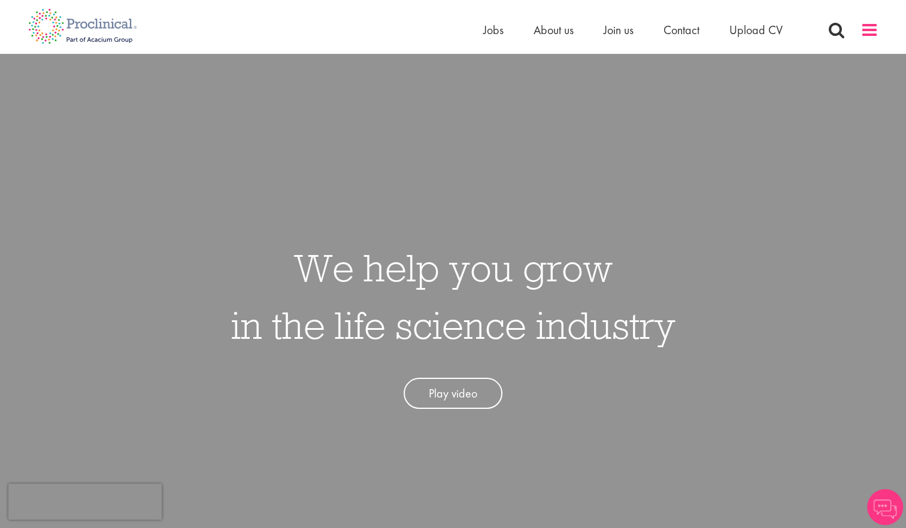
click at [867, 38] on span at bounding box center [869, 30] width 18 height 18
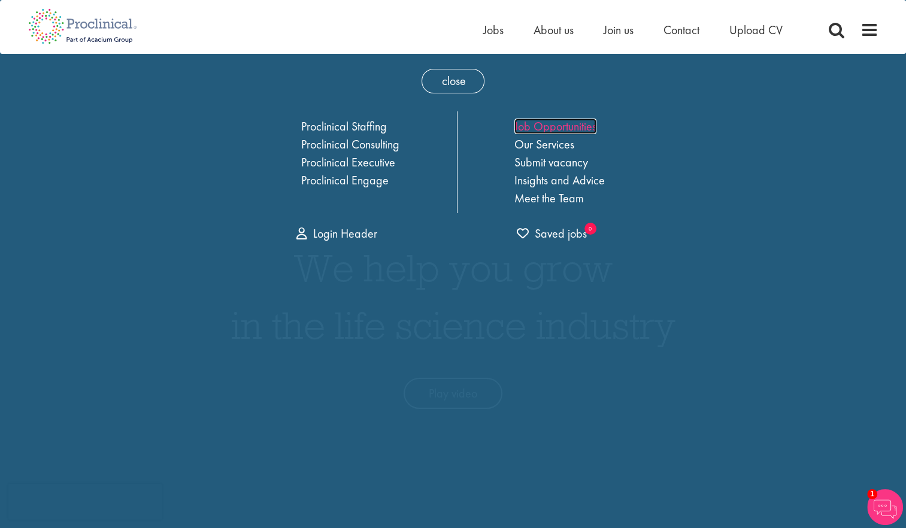
click at [561, 124] on link "Job Opportunities" at bounding box center [555, 127] width 82 height 16
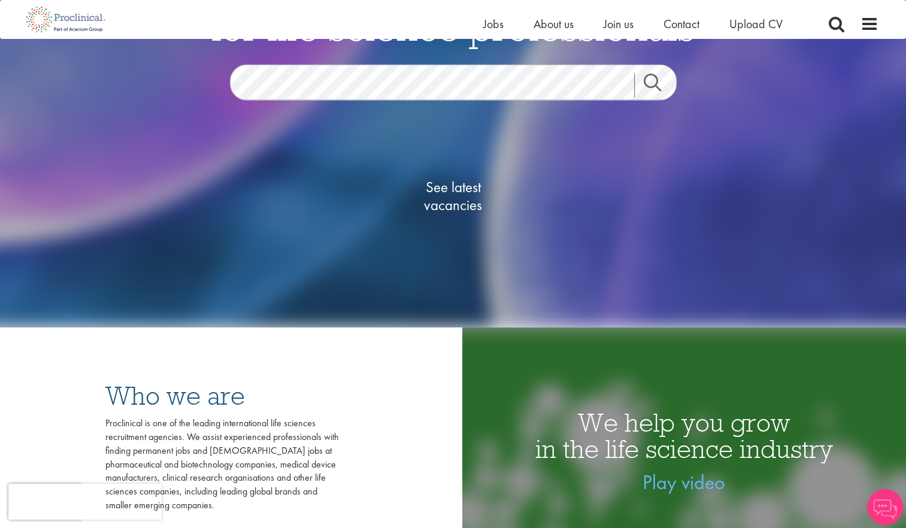
scroll to position [60, 0]
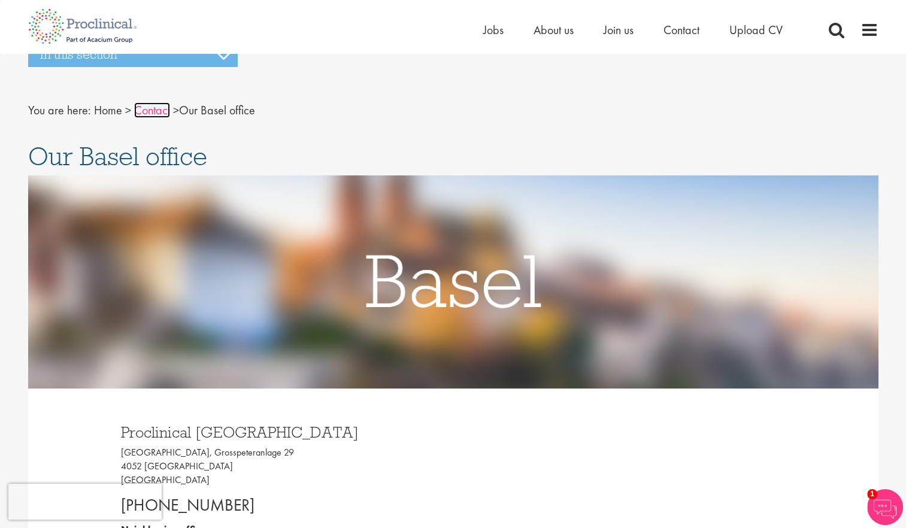
click at [144, 114] on link "Contact" at bounding box center [152, 110] width 36 height 16
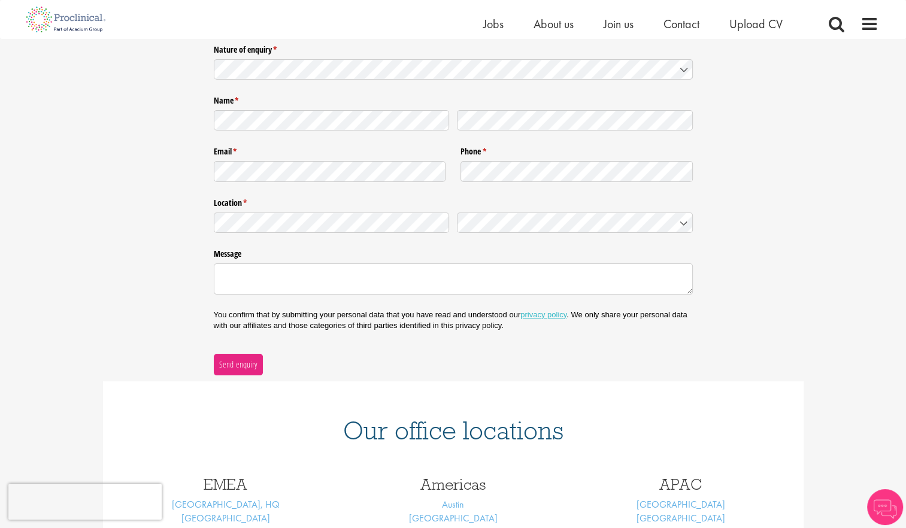
scroll to position [239, 0]
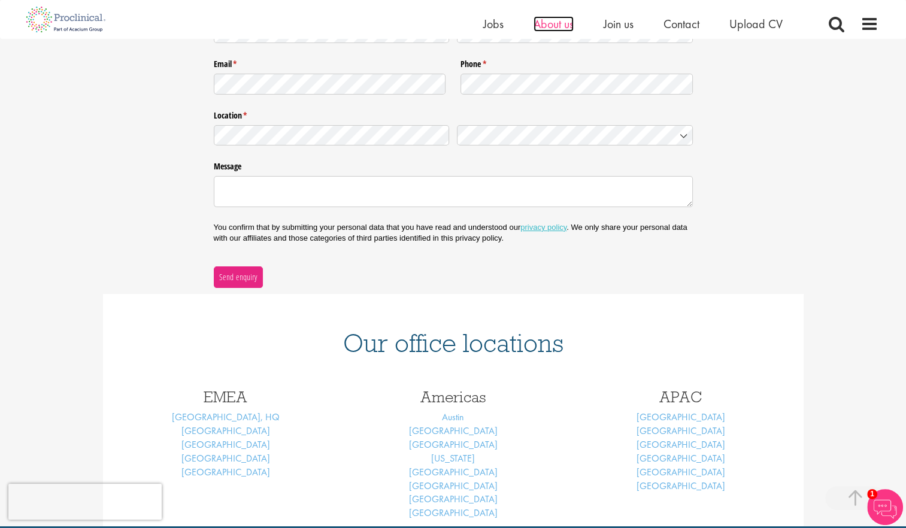
click at [546, 28] on span "About us" at bounding box center [553, 24] width 40 height 16
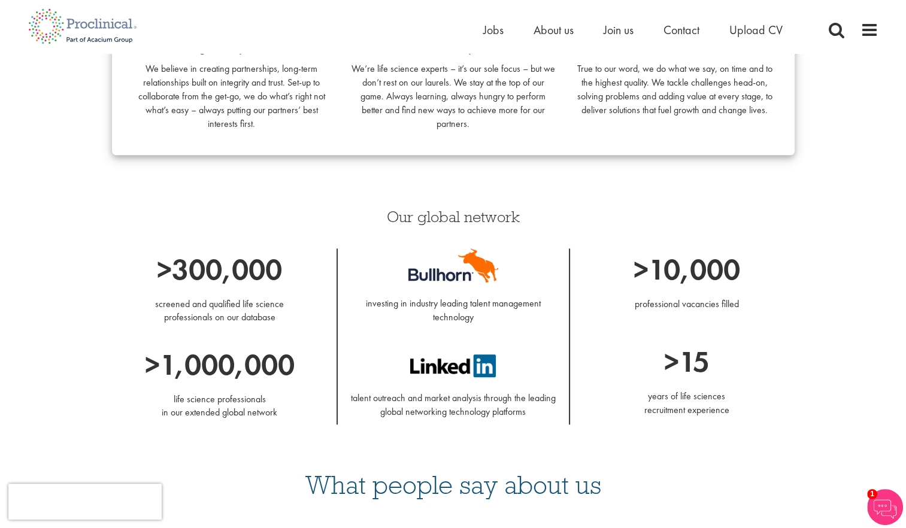
scroll to position [898, 0]
